Goal: Task Accomplishment & Management: Manage account settings

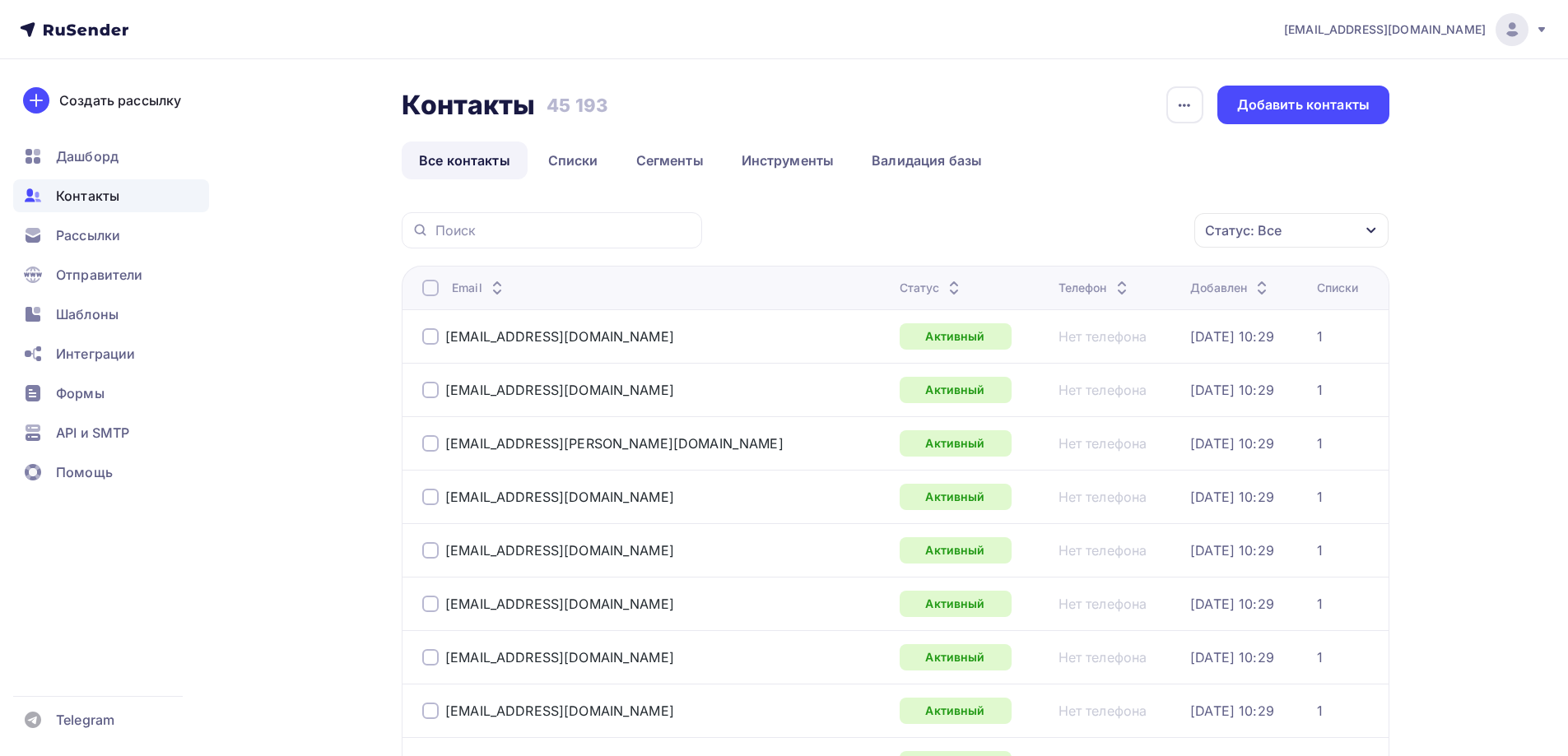
click at [1276, 219] on div "Статус: Все" at bounding box center [1291, 230] width 195 height 35
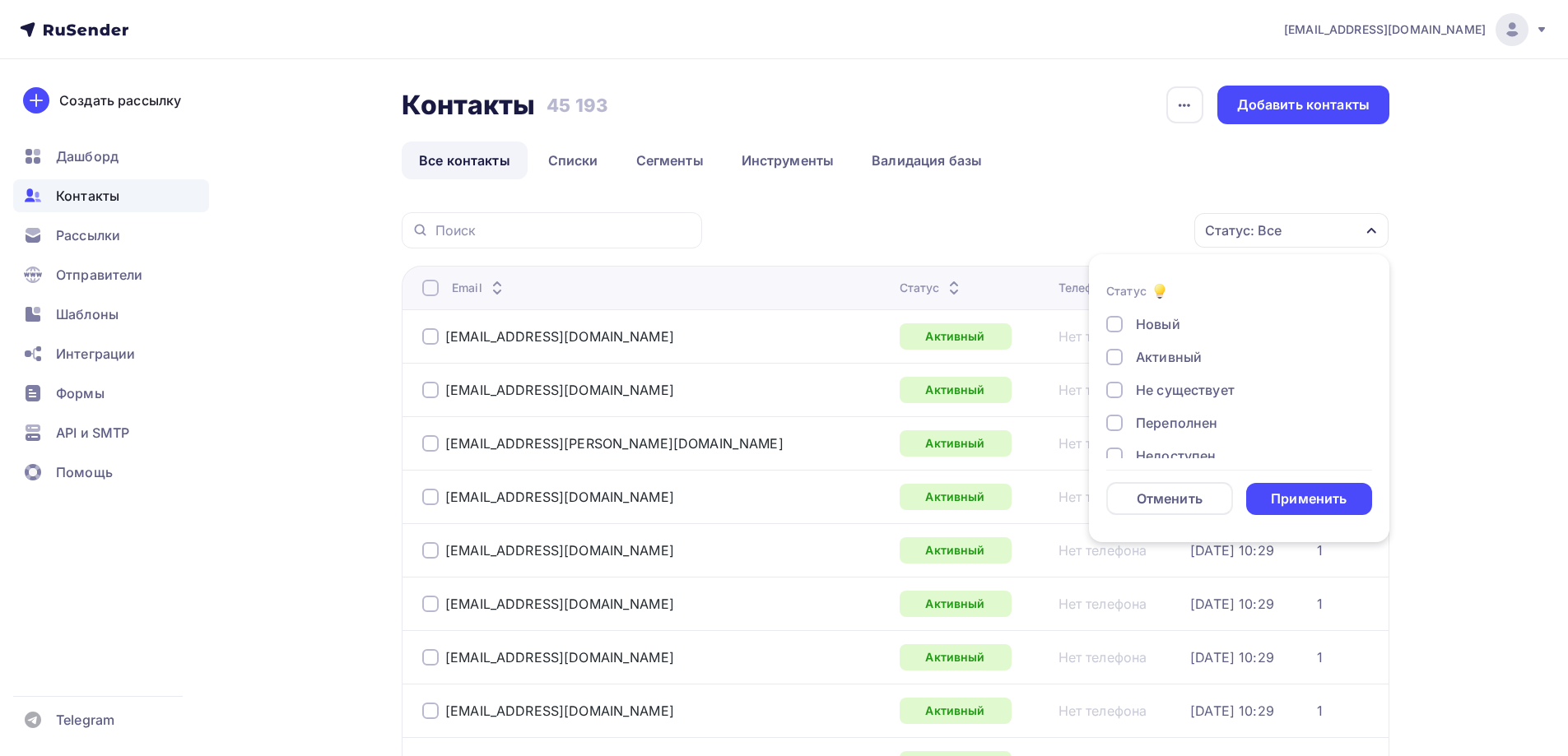
click at [1178, 390] on div "Не существует" at bounding box center [1184, 390] width 99 height 20
click at [1179, 408] on div "Новый Активный Не существует Переполнен Недоступен Отписан Отписан вручную [GEO…" at bounding box center [1239, 439] width 265 height 250
click at [1180, 419] on div "Переполнен" at bounding box center [1176, 423] width 82 height 20
drag, startPoint x: 1183, startPoint y: 381, endPoint x: 1173, endPoint y: 397, distance: 18.9
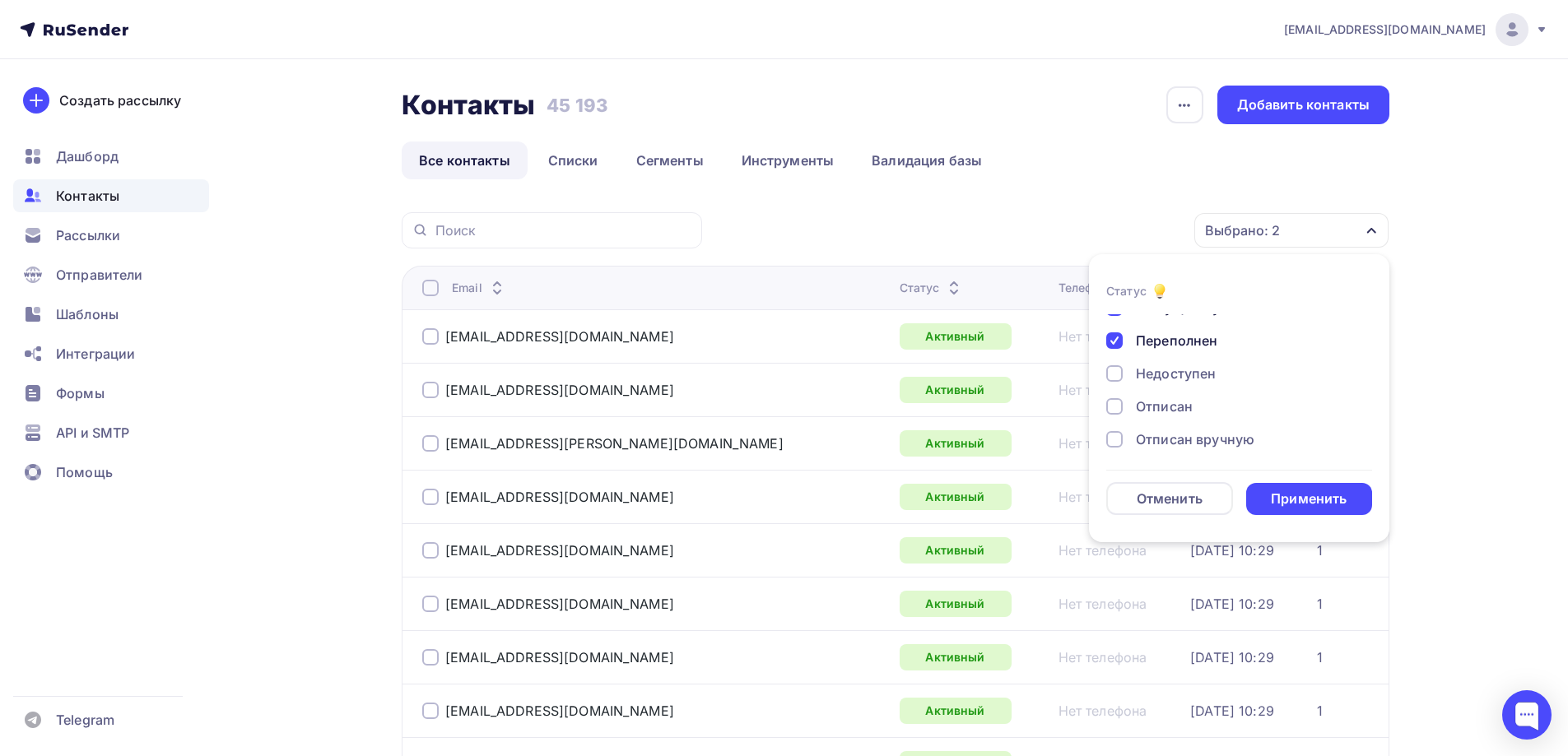
click at [1182, 381] on div "Недоступен" at bounding box center [1175, 374] width 80 height 20
drag, startPoint x: 1173, startPoint y: 401, endPoint x: 1170, endPoint y: 436, distance: 35.1
click at [1173, 402] on div "Отписан" at bounding box center [1163, 407] width 57 height 20
drag, startPoint x: 1170, startPoint y: 436, endPoint x: 1177, endPoint y: 416, distance: 21.2
click at [1170, 435] on div "Отписан вручную" at bounding box center [1194, 440] width 119 height 20
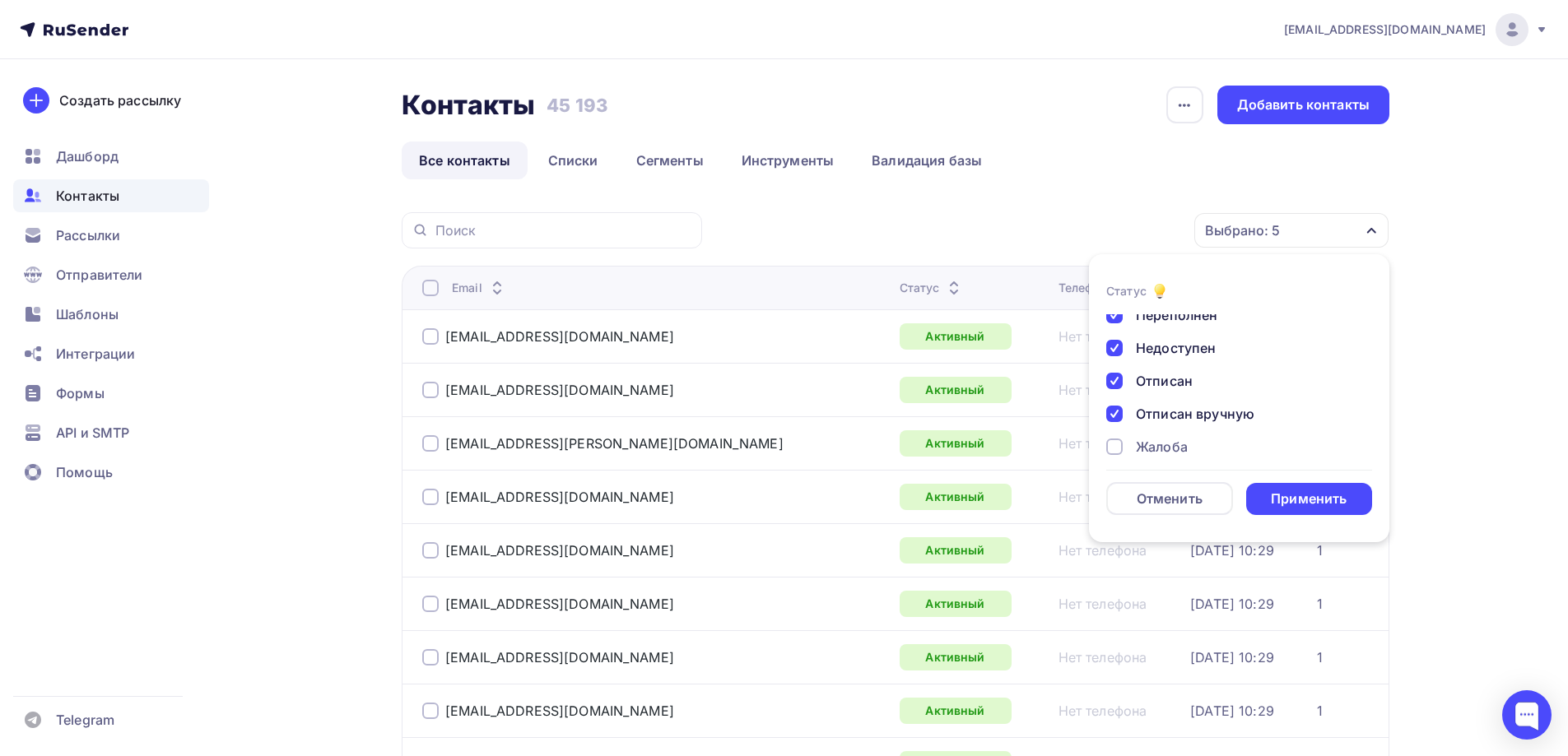
scroll to position [120, 0]
click at [1171, 438] on div "Жалоба" at bounding box center [1161, 436] width 52 height 20
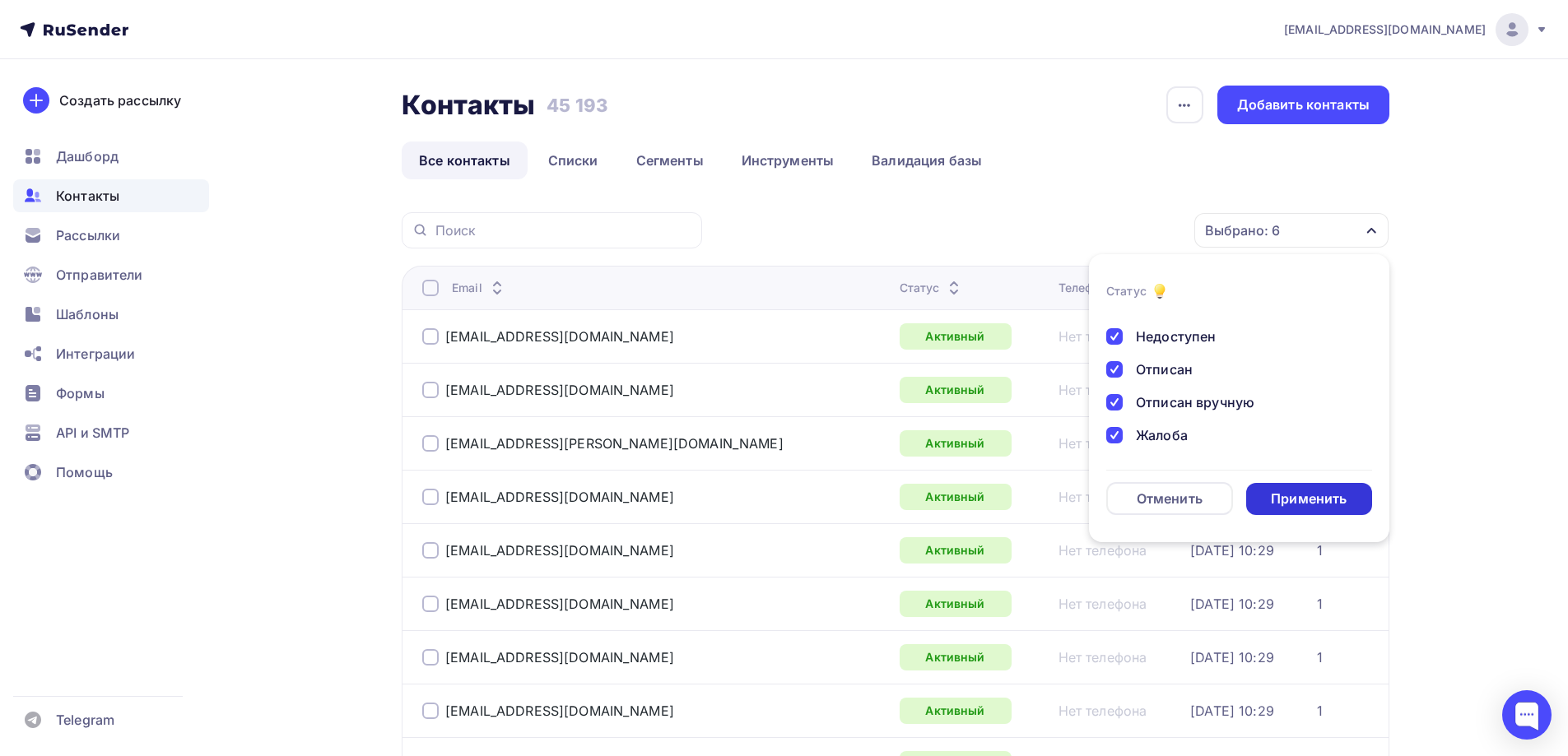
click at [1315, 507] on div "Применить" at bounding box center [1309, 499] width 76 height 19
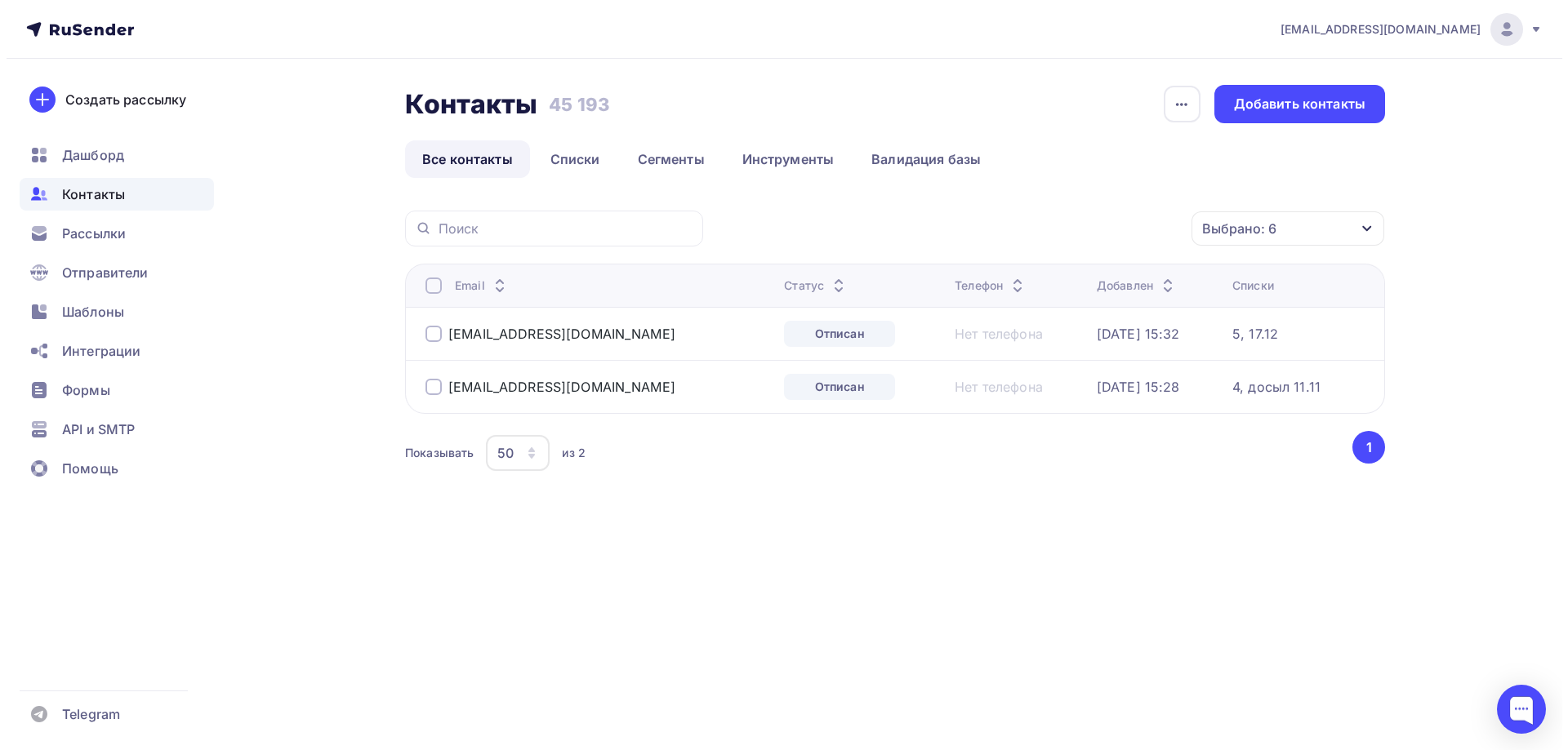
scroll to position [0, 0]
click at [429, 287] on div at bounding box center [434, 285] width 16 height 16
click at [1041, 233] on div "Действие" at bounding box center [1070, 229] width 216 height 32
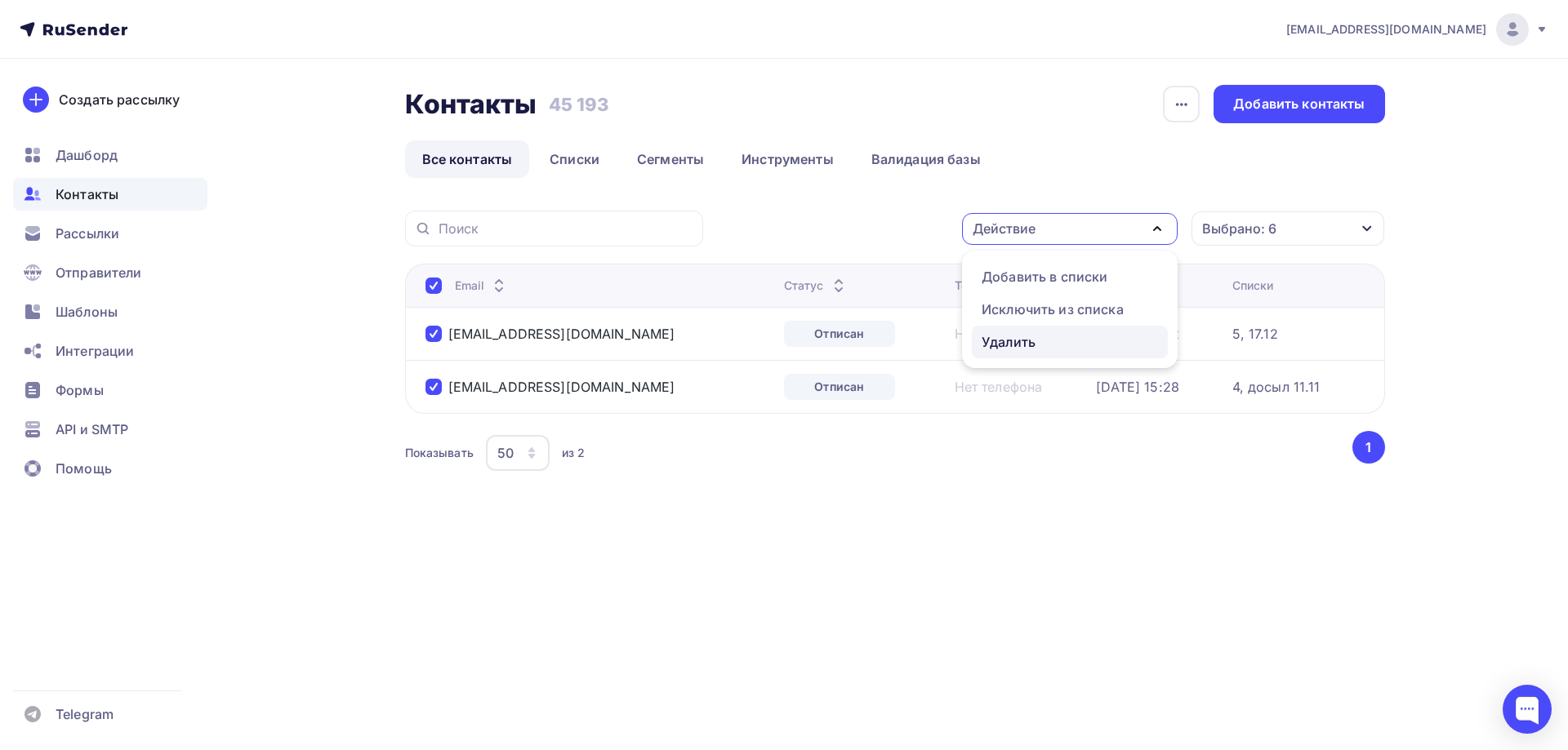
click at [1017, 338] on div "Удалить" at bounding box center [1009, 342] width 53 height 20
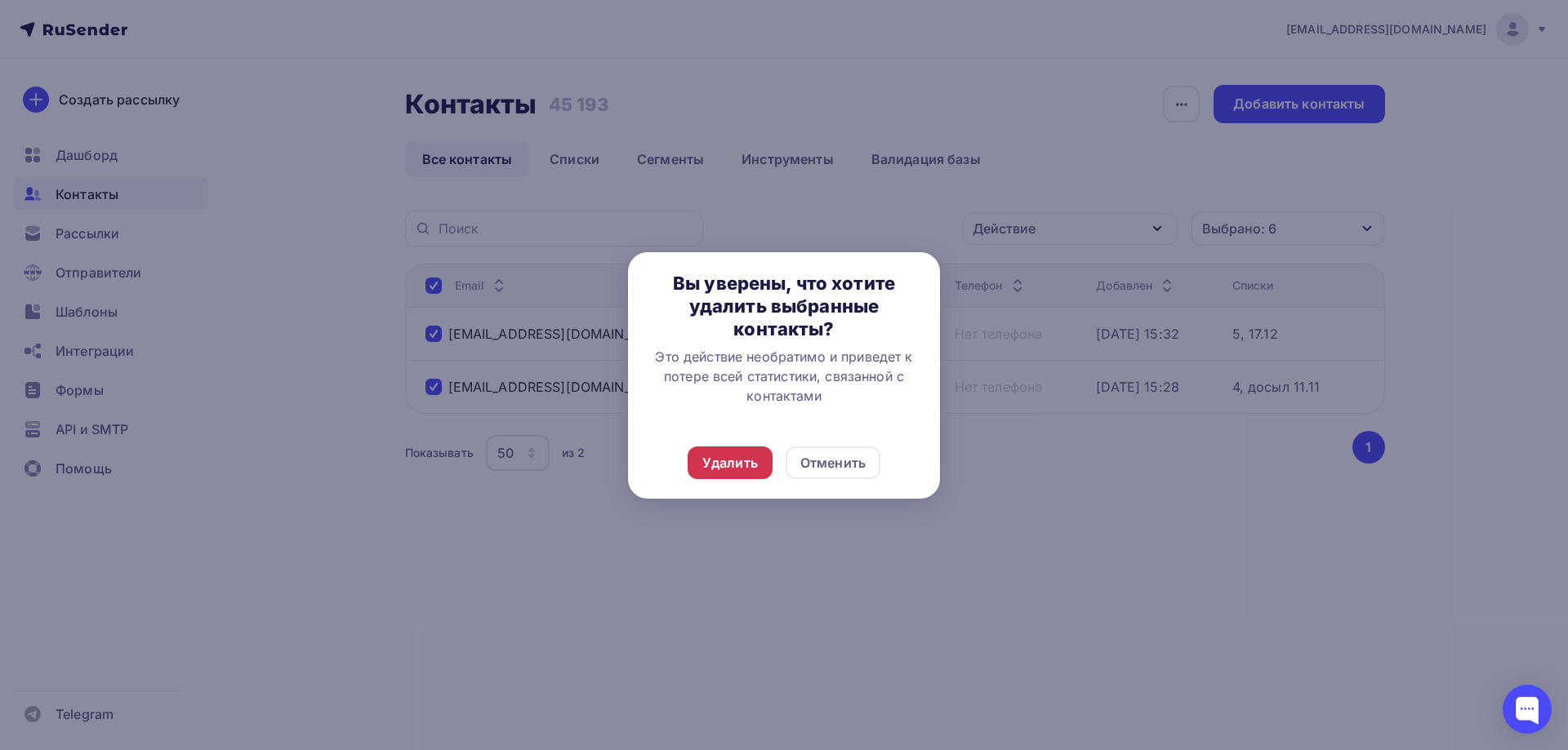
click at [726, 463] on div "Удалить" at bounding box center [730, 463] width 55 height 20
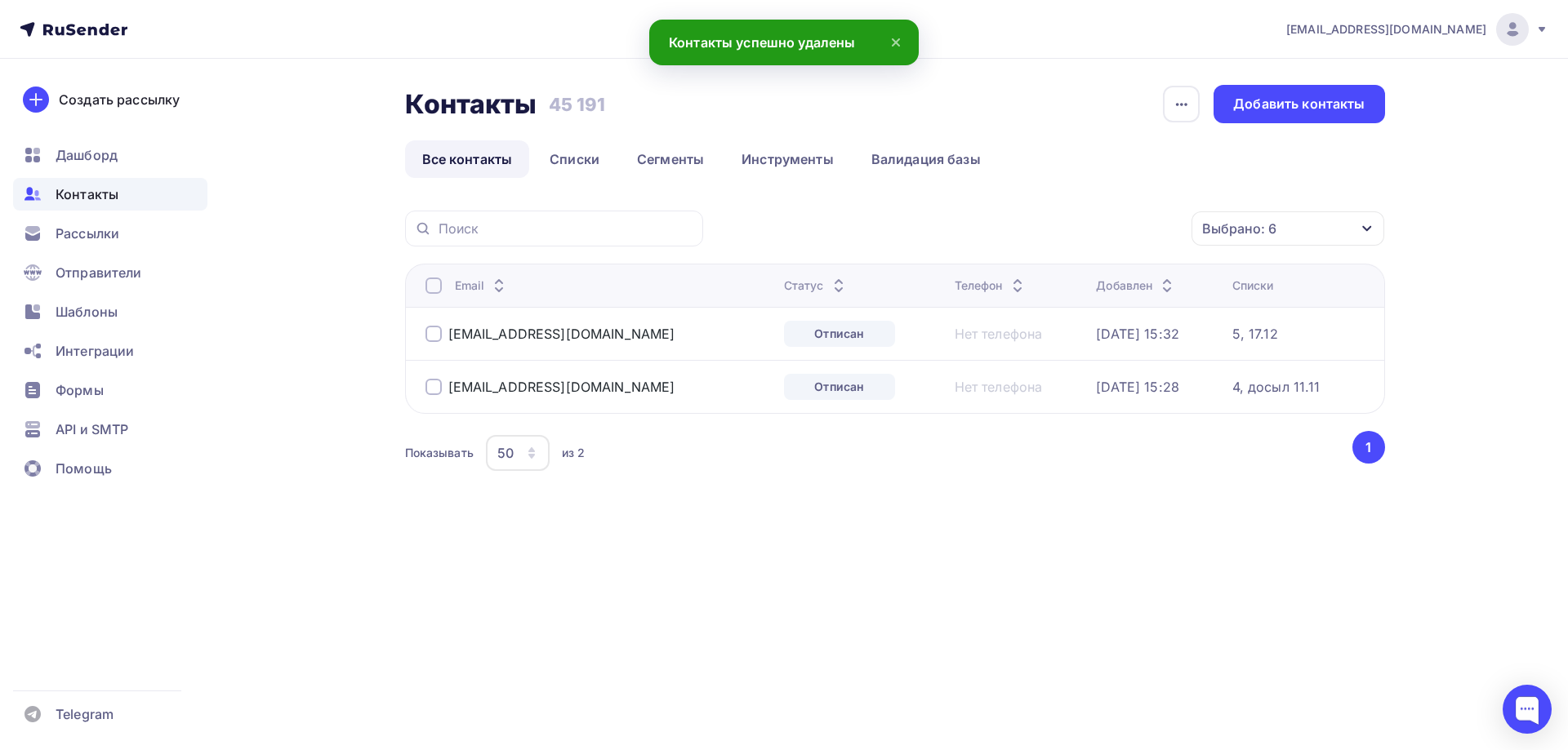
click at [428, 286] on div at bounding box center [434, 285] width 16 height 16
click at [1042, 231] on div "Действие" at bounding box center [1070, 229] width 216 height 32
click at [1028, 338] on div "Удалить" at bounding box center [1009, 342] width 53 height 20
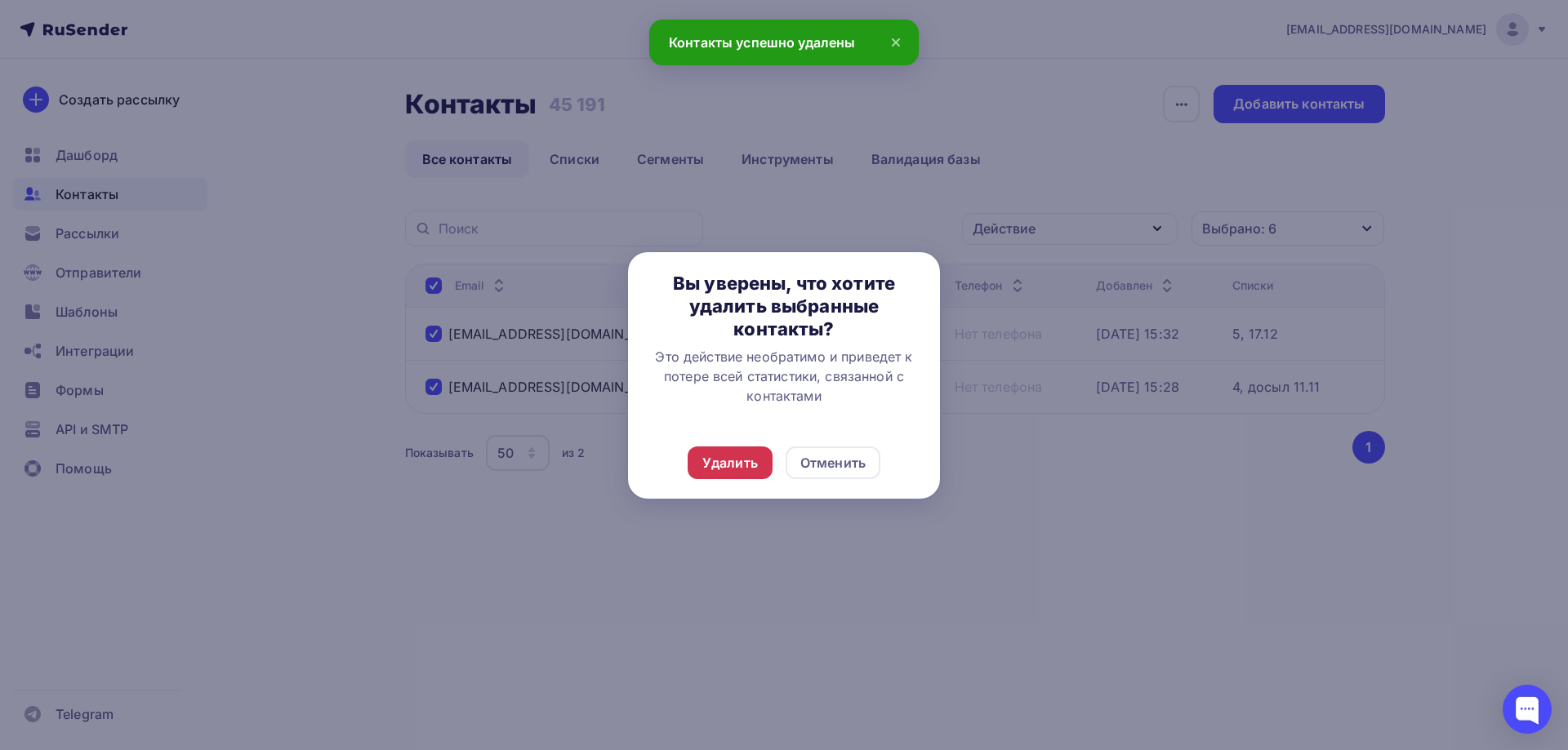
click at [752, 459] on div "Удалить" at bounding box center [730, 463] width 55 height 20
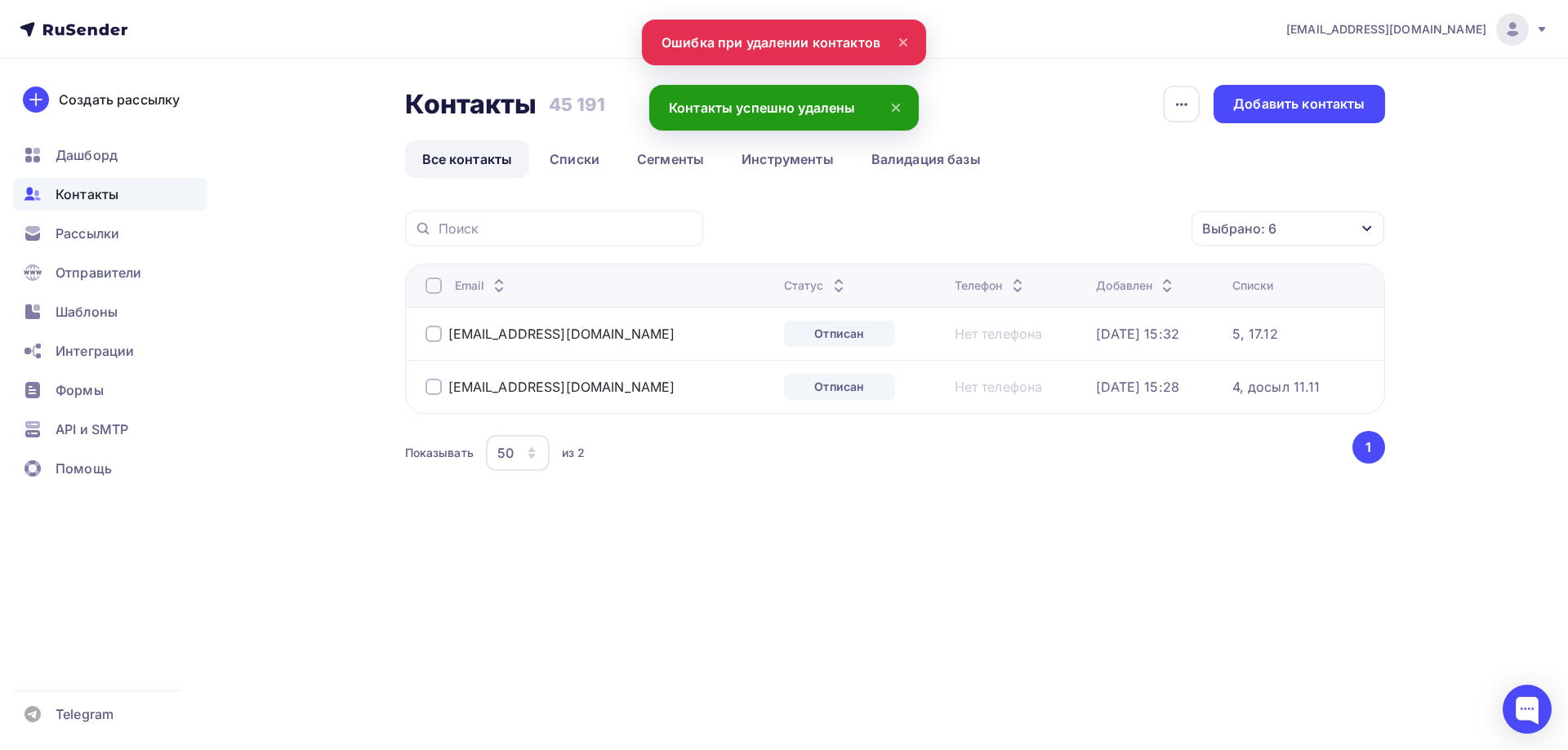
click at [437, 291] on div at bounding box center [434, 285] width 16 height 16
click at [1047, 237] on div "Действие" at bounding box center [1070, 229] width 216 height 32
click at [1015, 337] on div "Удалить" at bounding box center [1009, 342] width 53 height 20
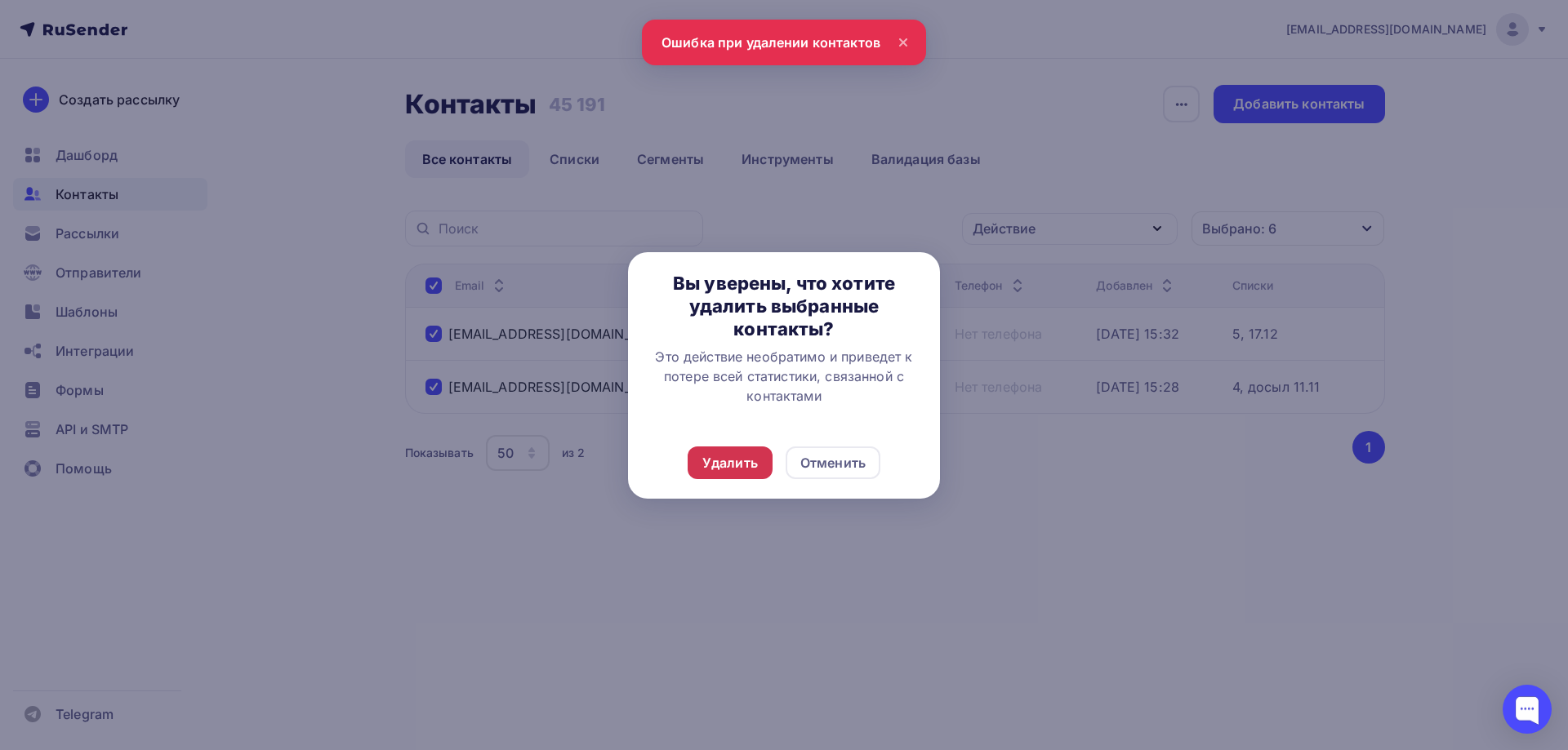
click at [724, 459] on div "Удалить" at bounding box center [730, 463] width 55 height 20
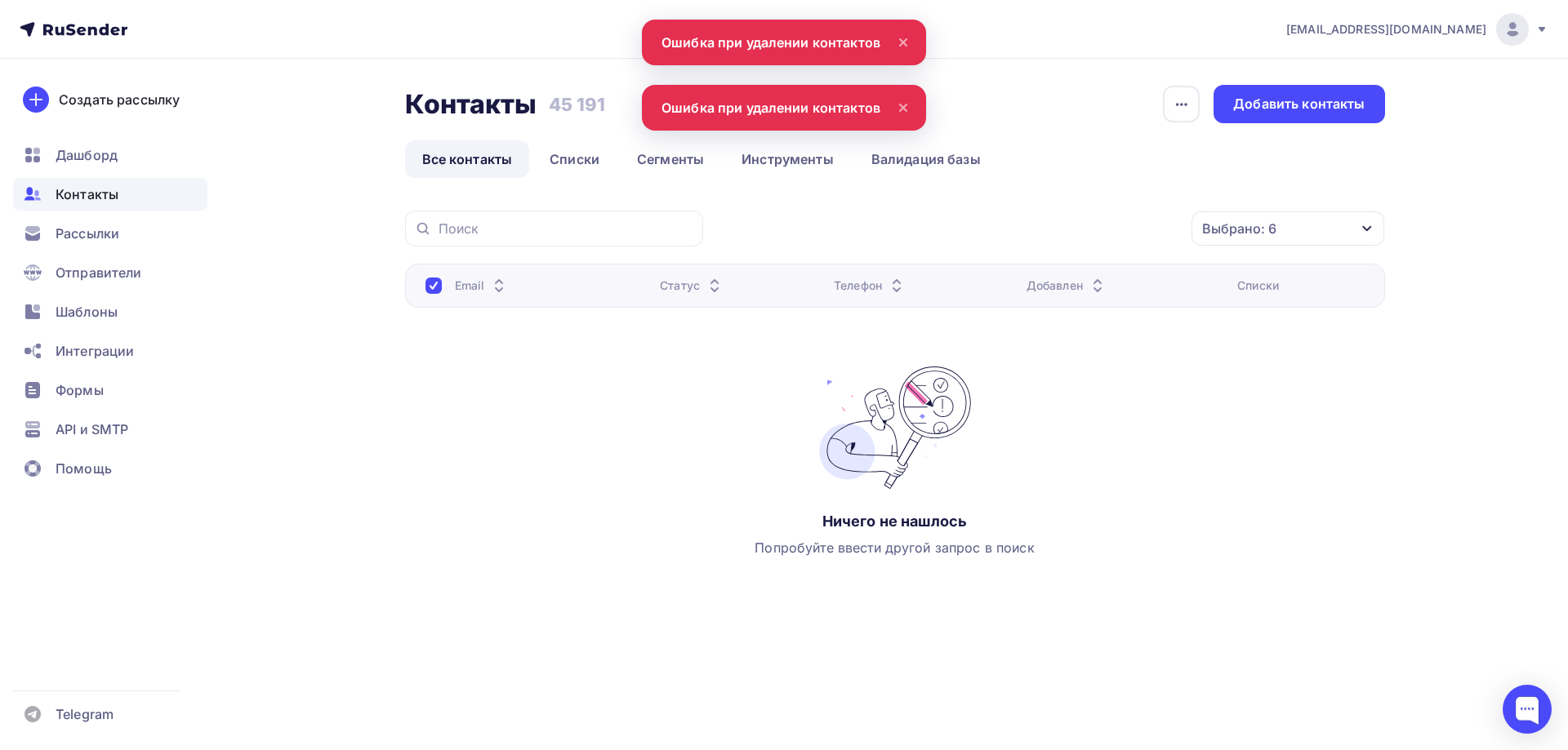
click at [454, 159] on link "Все контакты" at bounding box center [467, 159] width 125 height 38
